Goal: Contribute content: Contribute content

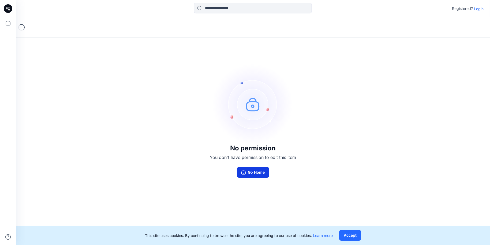
click at [253, 173] on button "Go Home" at bounding box center [253, 172] width 32 height 11
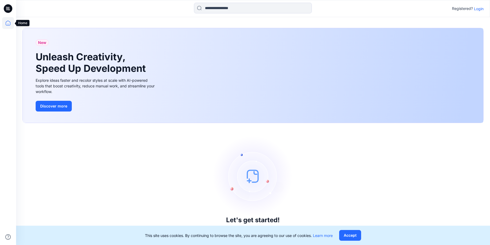
click at [10, 24] on icon at bounding box center [8, 23] width 12 height 12
click at [7, 10] on icon at bounding box center [7, 10] width 2 height 0
click at [8, 10] on icon at bounding box center [7, 10] width 2 height 0
click at [6, 23] on icon at bounding box center [8, 23] width 12 height 12
click at [9, 9] on icon at bounding box center [9, 9] width 2 height 0
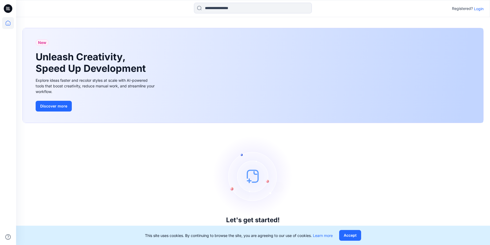
click at [332, 8] on p "Login" at bounding box center [479, 9] width 10 height 6
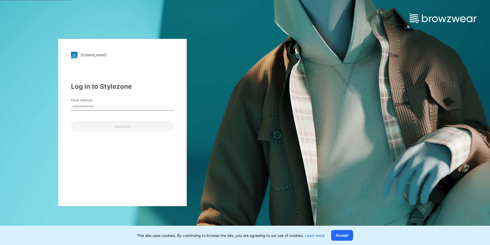
click at [93, 104] on input "Email Address" at bounding box center [122, 107] width 103 height 8
type input "**********"
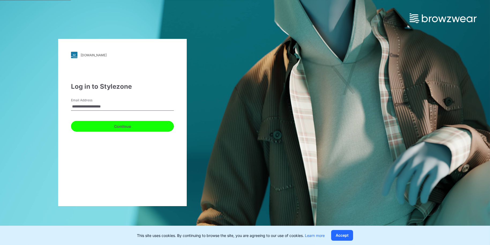
click at [124, 127] on button "Continue" at bounding box center [122, 126] width 103 height 11
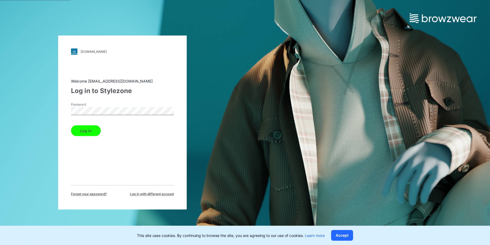
click at [89, 134] on button "Log in" at bounding box center [86, 130] width 30 height 11
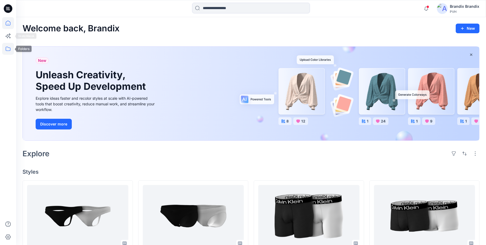
click at [7, 48] on icon at bounding box center [8, 49] width 12 height 12
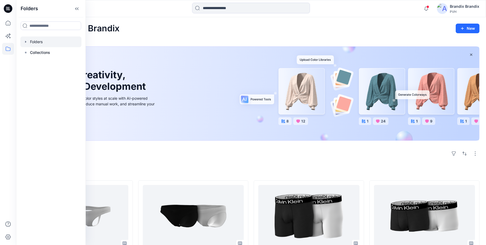
click at [43, 41] on div at bounding box center [50, 41] width 61 height 11
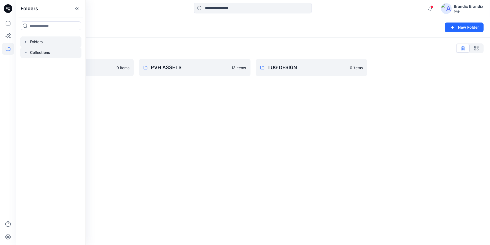
click at [43, 54] on p "Collections" at bounding box center [40, 52] width 20 height 6
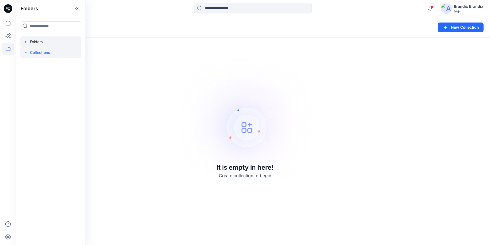
click at [44, 40] on div at bounding box center [50, 41] width 61 height 11
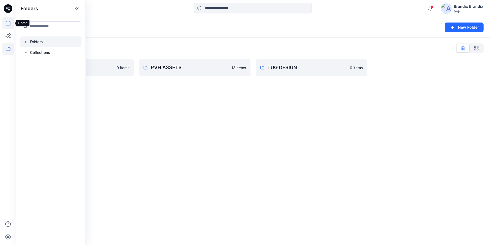
click at [8, 22] on icon at bounding box center [8, 23] width 12 height 12
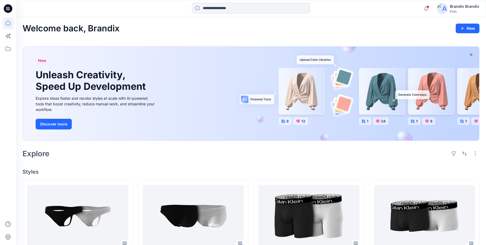
click at [8, 22] on icon at bounding box center [8, 23] width 12 height 12
click at [9, 10] on icon at bounding box center [8, 8] width 9 height 9
click at [9, 50] on icon at bounding box center [8, 49] width 12 height 12
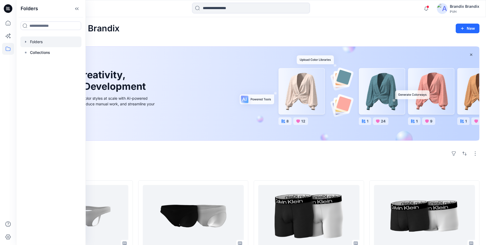
click at [26, 41] on icon "button" at bounding box center [25, 42] width 1 height 2
click at [48, 65] on div at bounding box center [50, 63] width 61 height 11
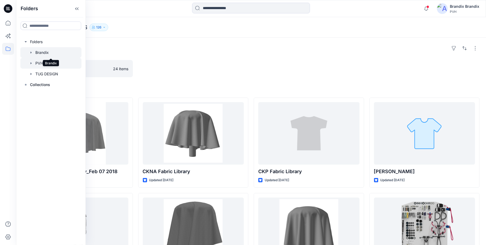
click at [45, 51] on div at bounding box center [50, 52] width 61 height 11
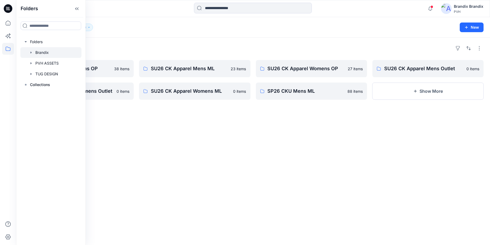
click at [182, 149] on div "Folders SU26 CK Apparel Mens OP 38 items SU26 CK Apparel Womens Outlet 0 items …" at bounding box center [253, 142] width 474 height 208
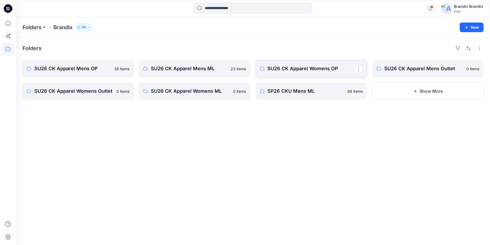
click at [316, 69] on p "SU26 CK Apparel Womens OP" at bounding box center [311, 69] width 87 height 8
click at [79, 71] on p "SU26 CK Apparel Mens OP" at bounding box center [77, 69] width 87 height 8
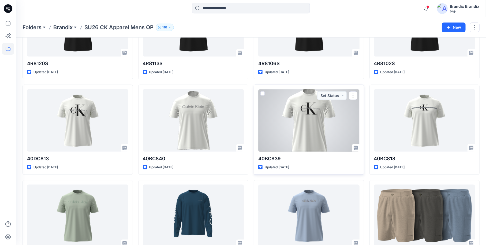
scroll to position [541, 0]
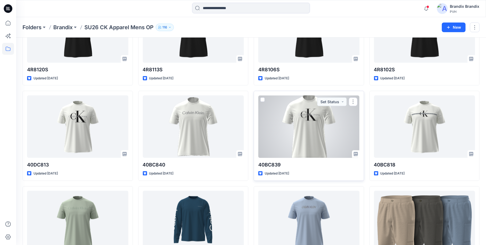
click at [332, 124] on div at bounding box center [308, 126] width 101 height 62
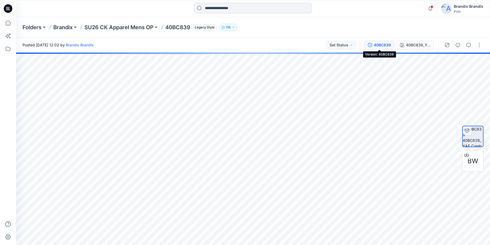
click at [332, 44] on div "40BC839" at bounding box center [382, 45] width 17 height 6
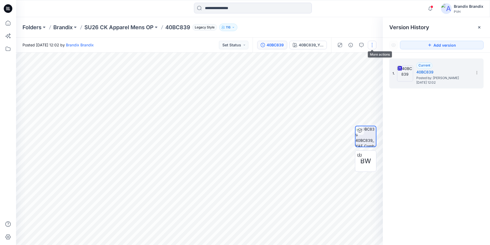
click at [332, 47] on button "button" at bounding box center [372, 45] width 9 height 9
click at [332, 74] on icon at bounding box center [477, 73] width 4 height 4
click at [318, 45] on div "40BC839_YAF_Combo" at bounding box center [311, 45] width 25 height 6
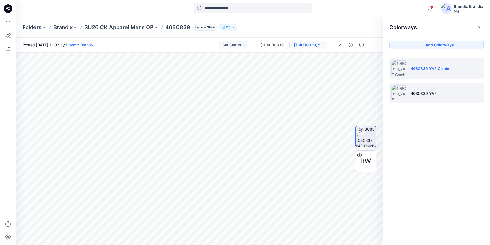
click at [332, 94] on li "40BC839_YAF" at bounding box center [437, 93] width 94 height 20
click at [332, 69] on li "40BC839_YAF_Combo" at bounding box center [437, 68] width 94 height 20
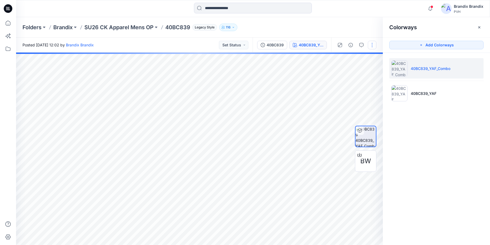
click at [332, 47] on button "button" at bounding box center [372, 45] width 9 height 9
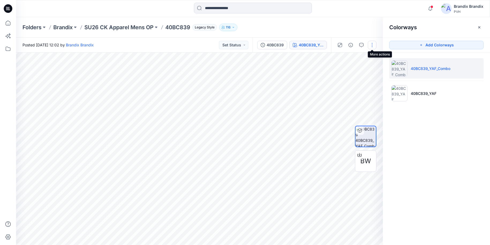
click at [332, 46] on button "button" at bounding box center [372, 45] width 9 height 9
click at [332, 57] on button "Edit" at bounding box center [349, 57] width 49 height 10
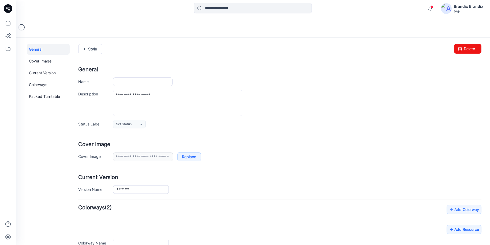
type input "*******"
type input "**********"
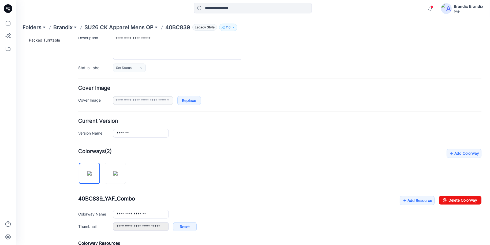
scroll to position [134, 0]
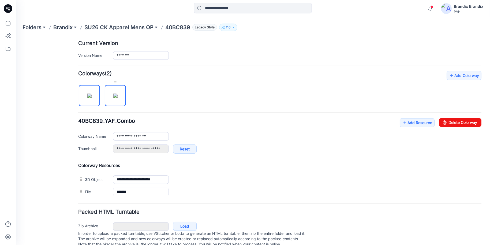
click at [114, 94] on img at bounding box center [115, 96] width 4 height 4
type input "**********"
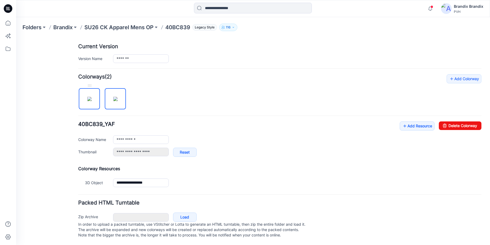
drag, startPoint x: 114, startPoint y: 94, endPoint x: 91, endPoint y: 93, distance: 22.8
click at [91, 97] on img at bounding box center [89, 99] width 4 height 4
type input "**********"
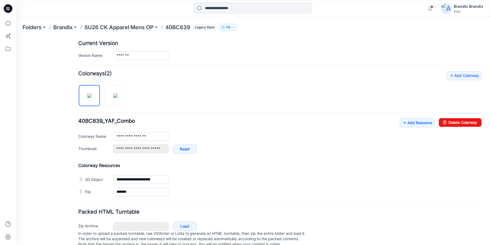
drag, startPoint x: 90, startPoint y: 97, endPoint x: 161, endPoint y: 75, distance: 73.9
click at [246, 95] on div "**********" at bounding box center [280, 134] width 404 height 127
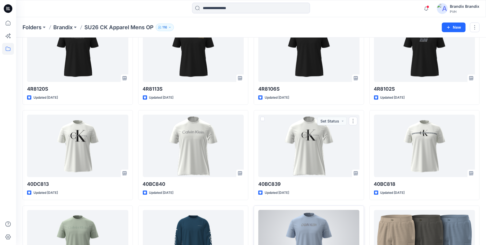
scroll to position [528, 0]
